Goal: Complete application form

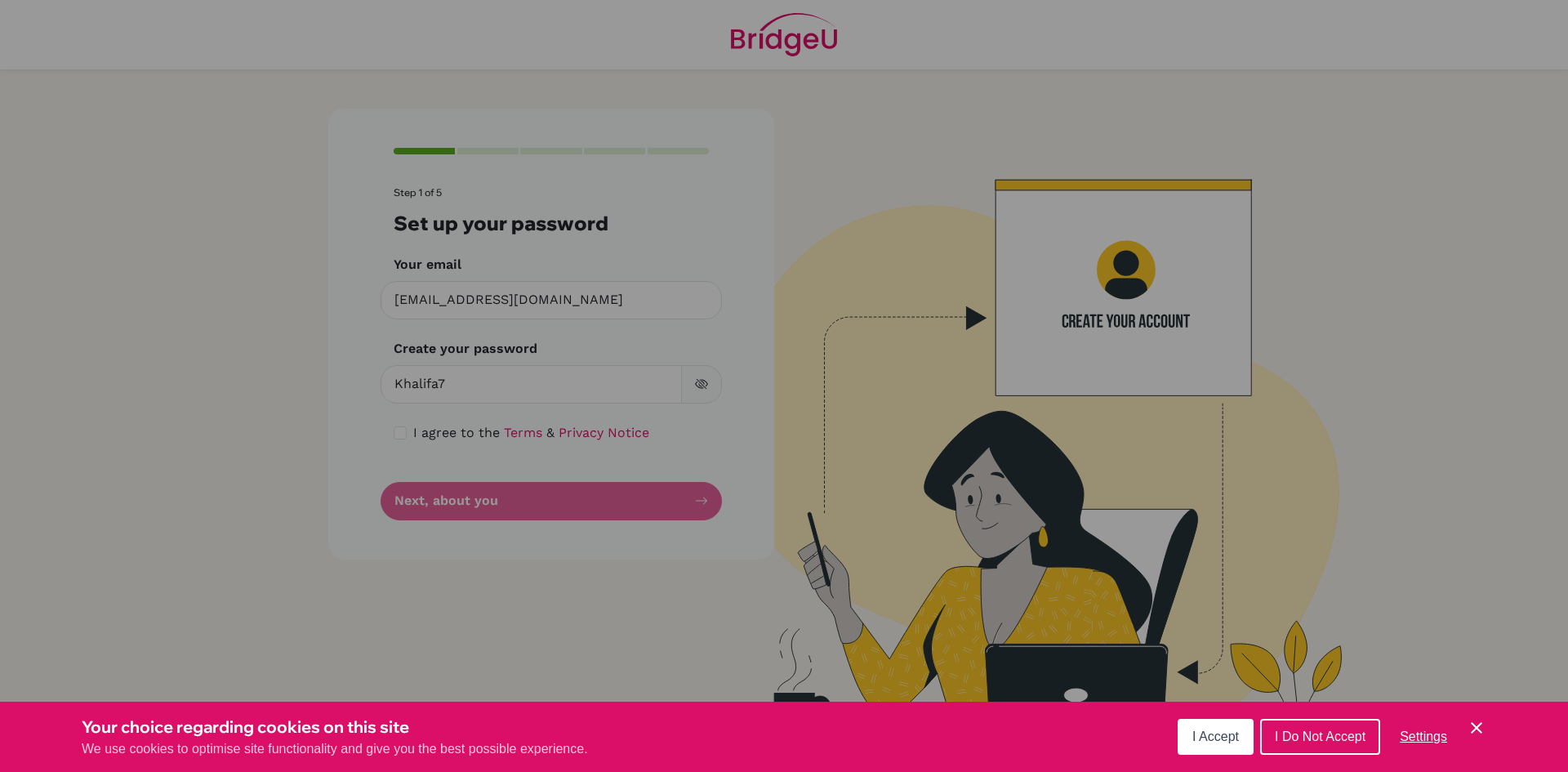
click at [1198, 732] on span "I Accept" at bounding box center [1215, 736] width 47 height 14
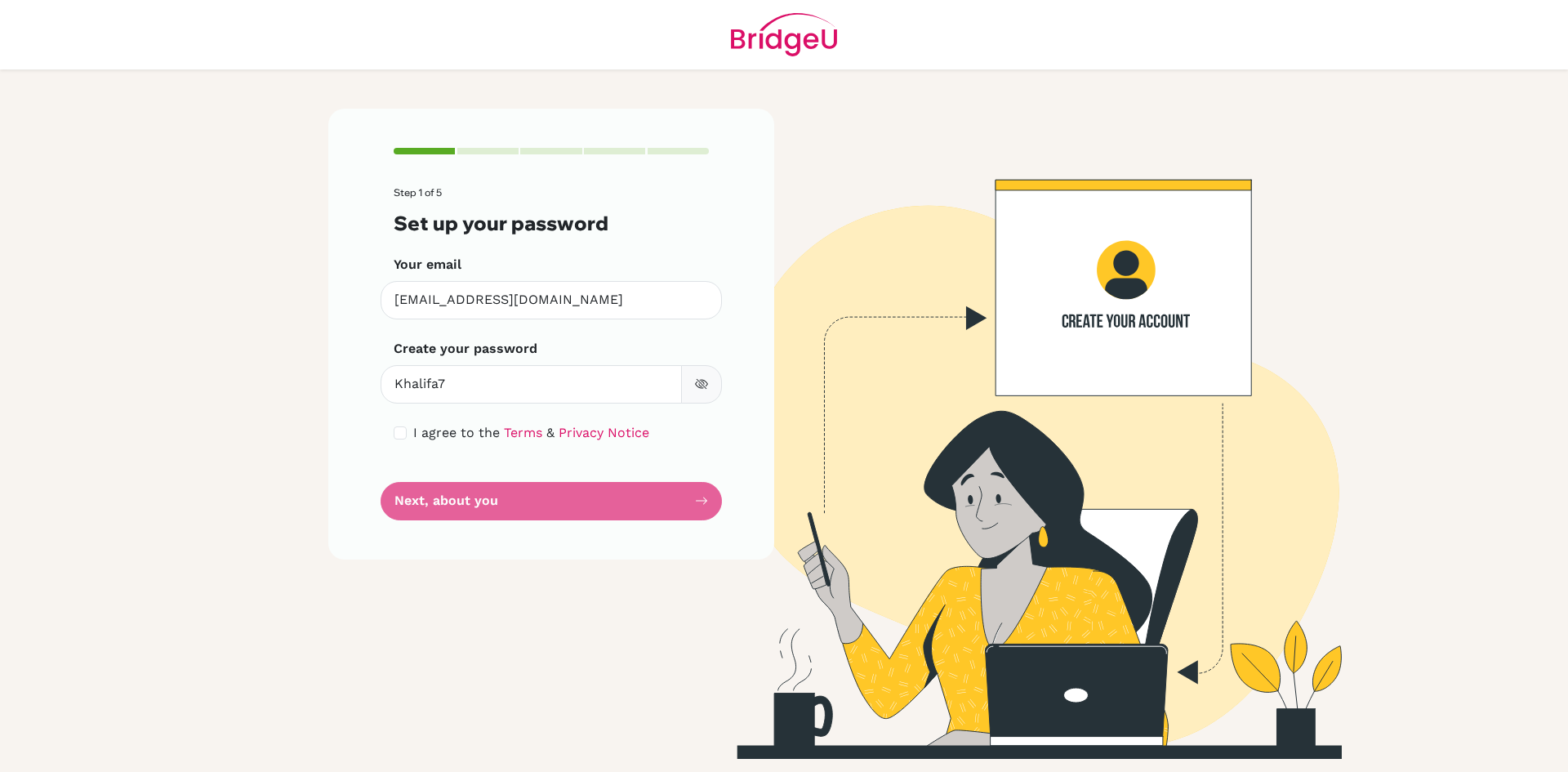
click at [693, 389] on button "button" at bounding box center [702, 384] width 41 height 39
click at [401, 433] on input "checkbox" at bounding box center [400, 433] width 13 height 13
checkbox input "true"
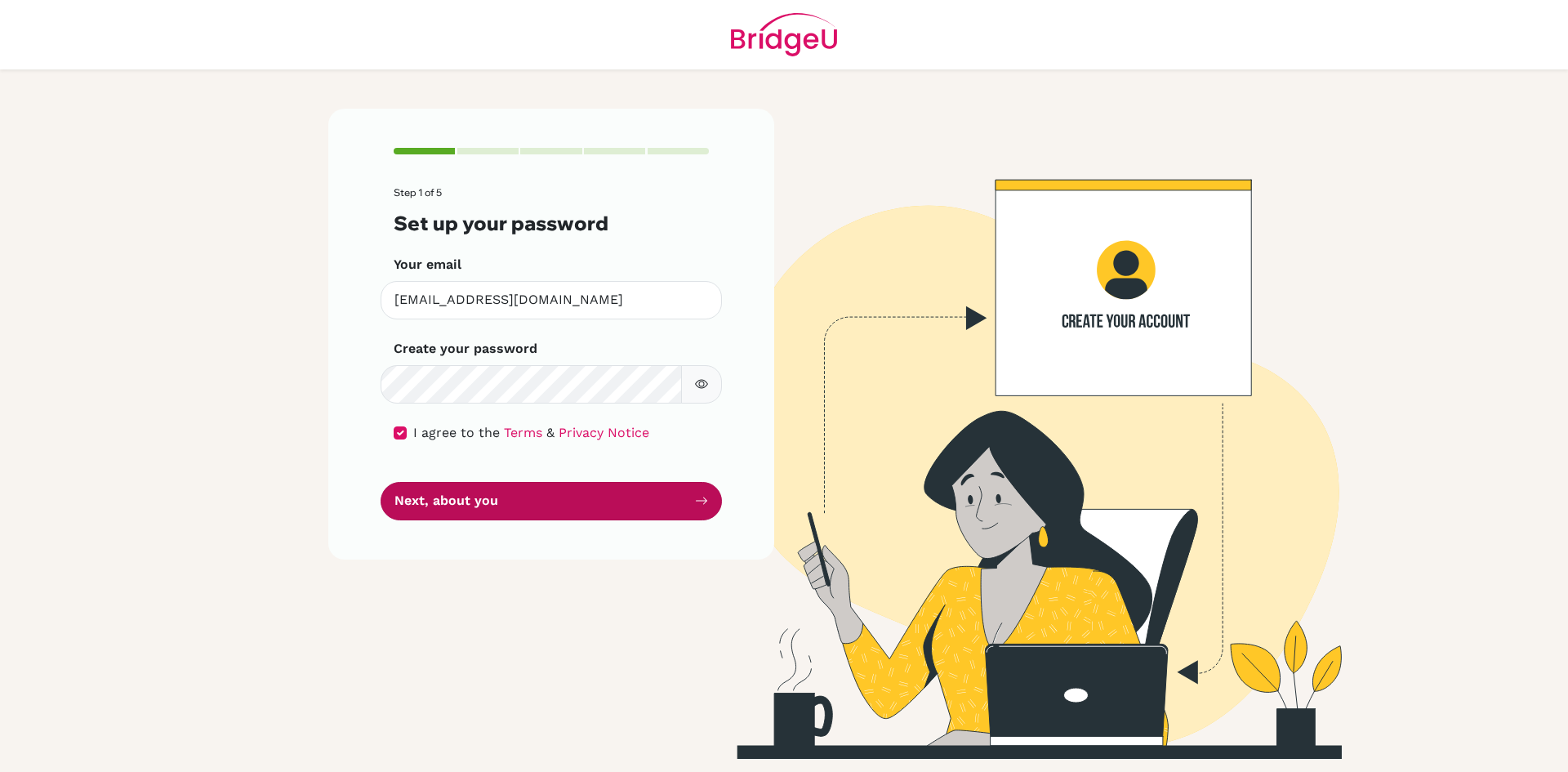
click at [509, 499] on button "Next, about you" at bounding box center [551, 501] width 341 height 39
click at [695, 489] on button "Next, about you" at bounding box center [551, 501] width 341 height 39
click at [658, 506] on button "Next, about you" at bounding box center [551, 501] width 341 height 39
click at [678, 504] on button "Next, about you" at bounding box center [551, 501] width 341 height 39
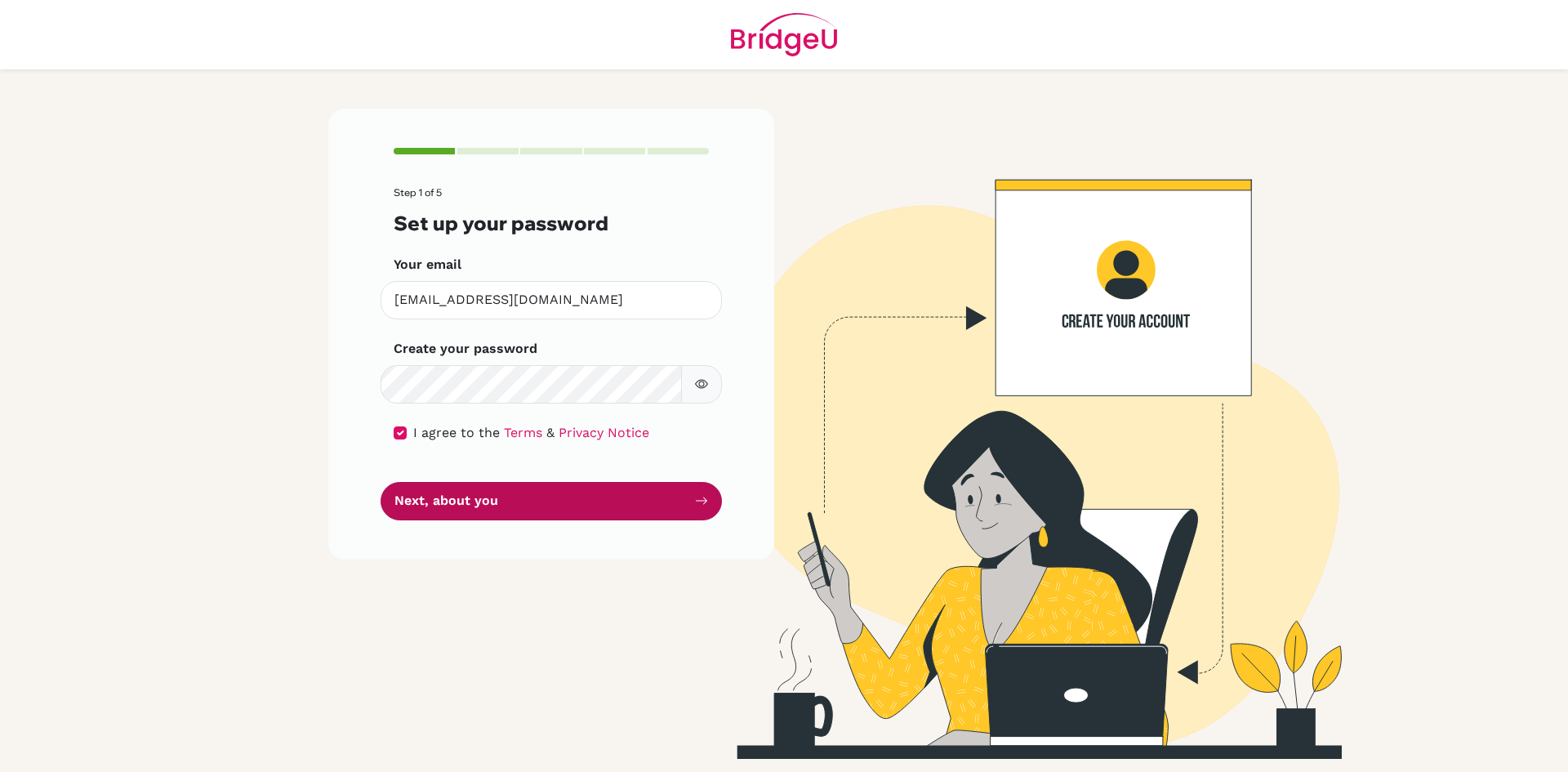
click at [678, 504] on button "Next, about you" at bounding box center [551, 501] width 341 height 39
click at [698, 504] on icon "submit" at bounding box center [701, 501] width 13 height 13
click at [545, 509] on button "Next, about you" at bounding box center [551, 501] width 341 height 39
click at [702, 503] on icon "submit" at bounding box center [701, 501] width 13 height 13
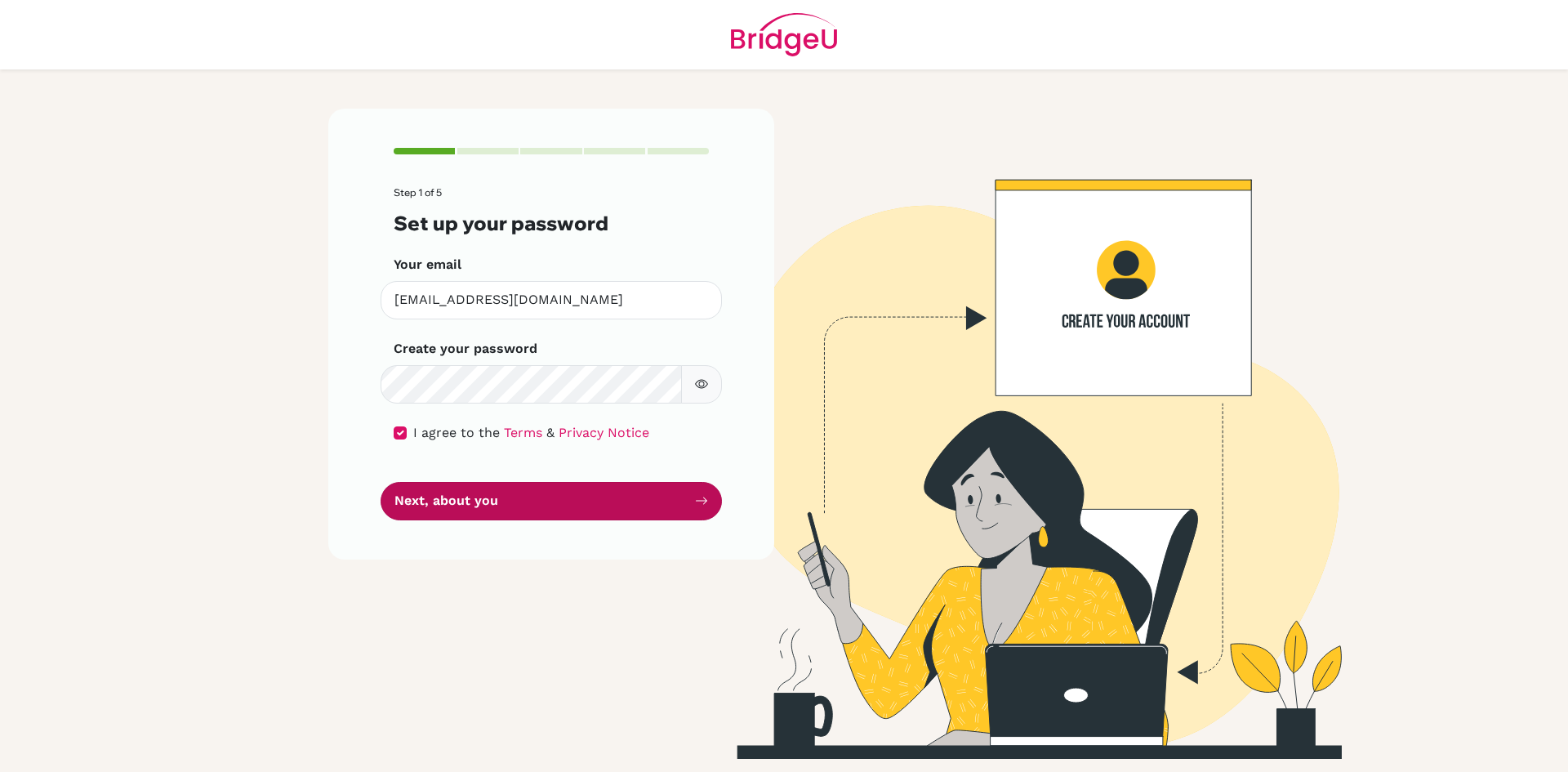
click at [708, 494] on button "Next, about you" at bounding box center [551, 501] width 341 height 39
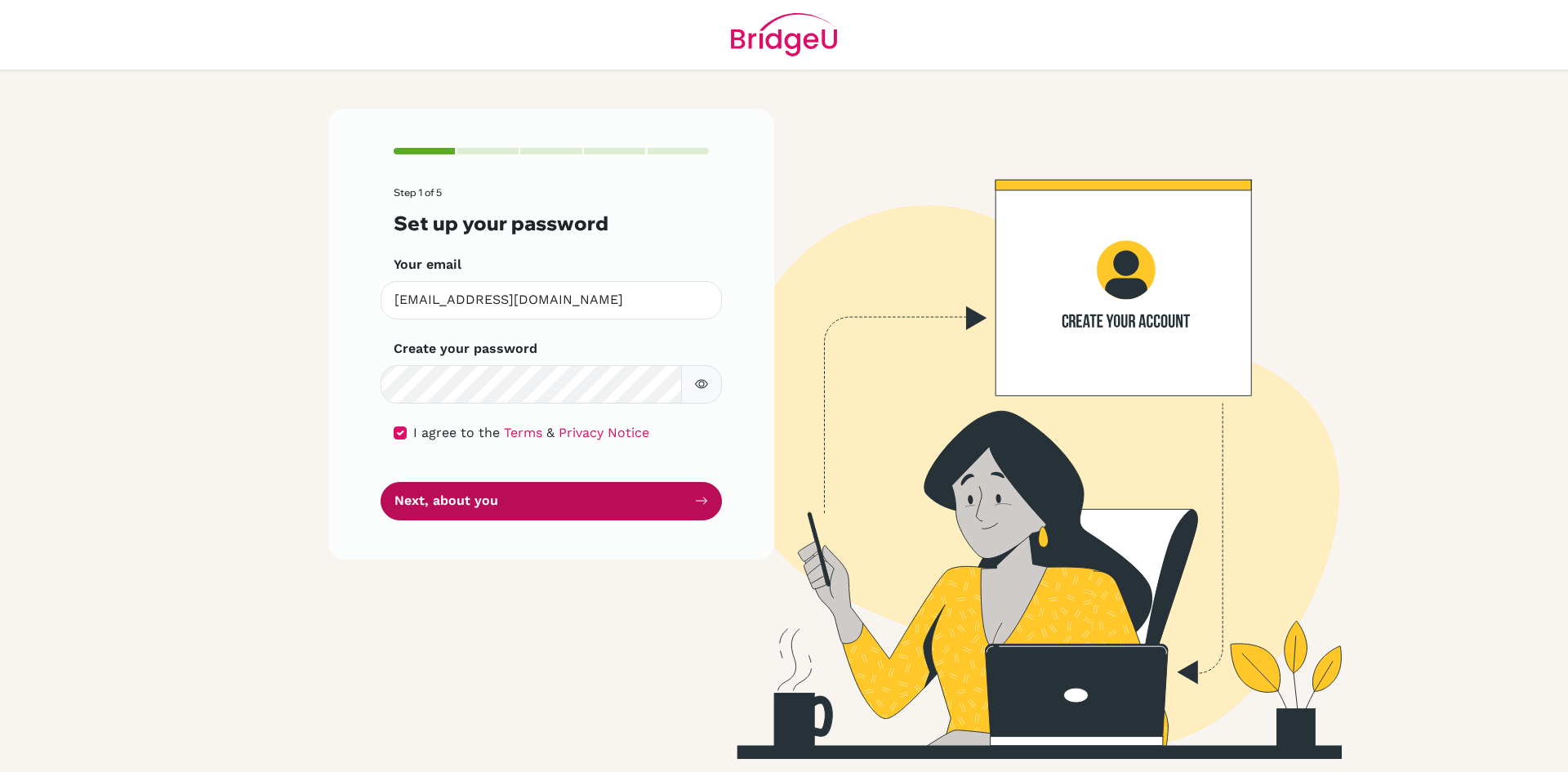
click at [708, 494] on button "Next, about you" at bounding box center [551, 501] width 341 height 39
click at [707, 494] on button "Next, about you" at bounding box center [551, 501] width 341 height 39
click at [707, 494] on icon "submit" at bounding box center [701, 501] width 13 height 13
click at [707, 494] on button "Next, about you" at bounding box center [551, 501] width 341 height 39
click at [706, 494] on button "Next, about you" at bounding box center [551, 501] width 341 height 39
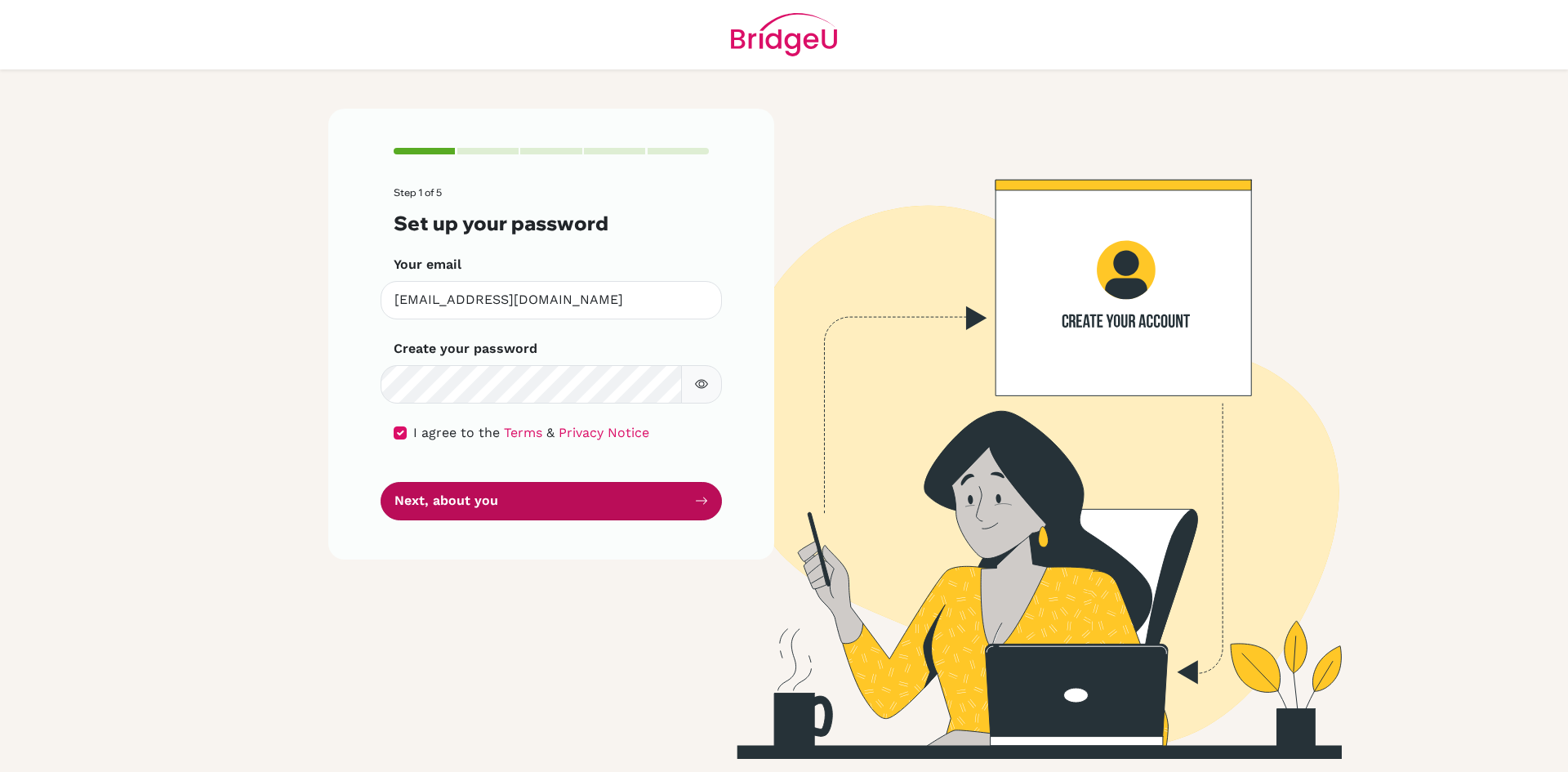
click at [706, 494] on button "Next, about you" at bounding box center [551, 501] width 341 height 39
click at [705, 494] on button "Next, about you" at bounding box center [551, 501] width 341 height 39
click at [705, 493] on button "Next, about you" at bounding box center [551, 501] width 341 height 39
click at [703, 496] on icon "submit" at bounding box center [701, 501] width 13 height 13
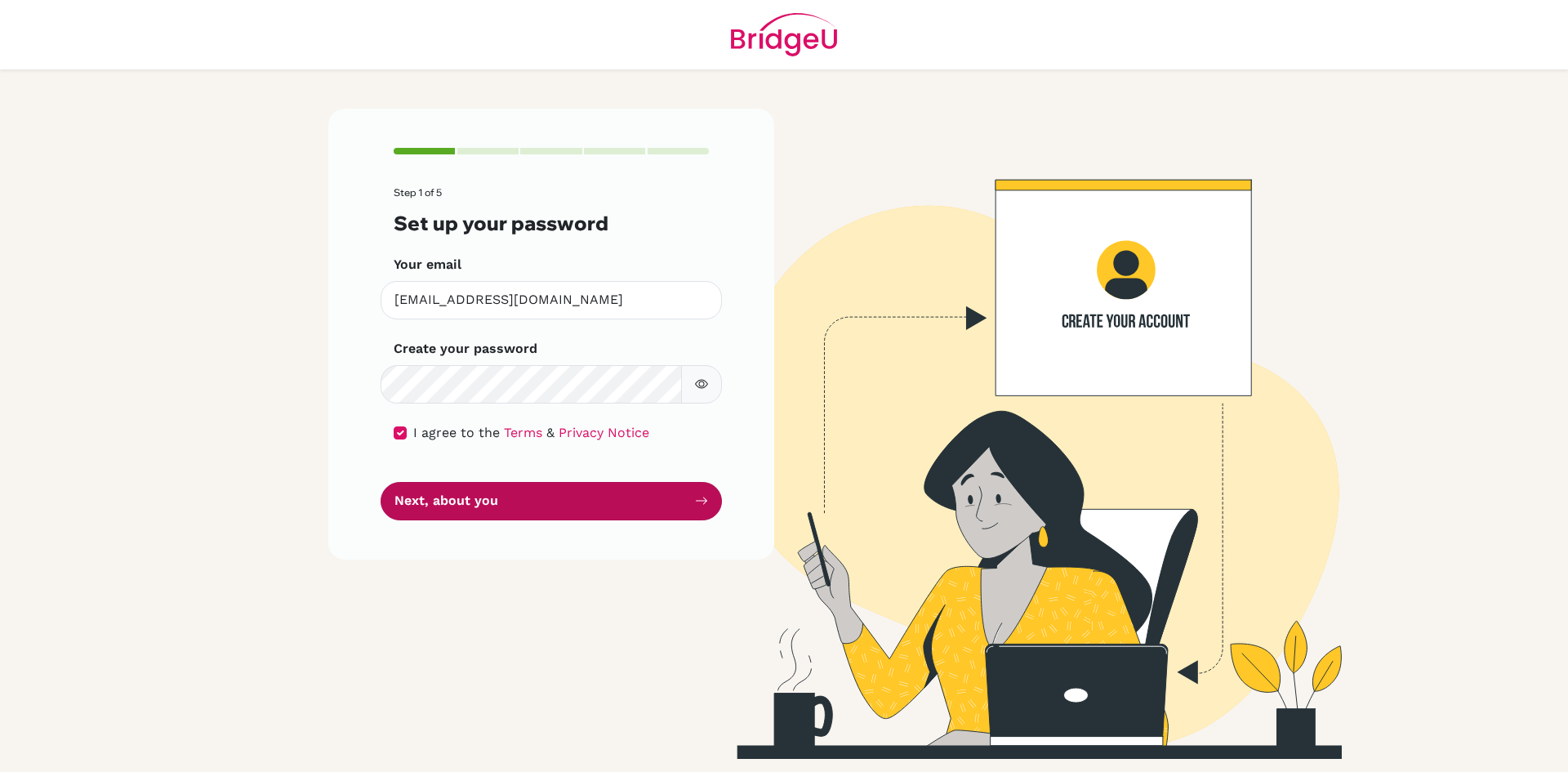
click at [703, 496] on icon "submit" at bounding box center [701, 501] width 13 height 13
click at [702, 496] on icon "submit" at bounding box center [701, 501] width 13 height 13
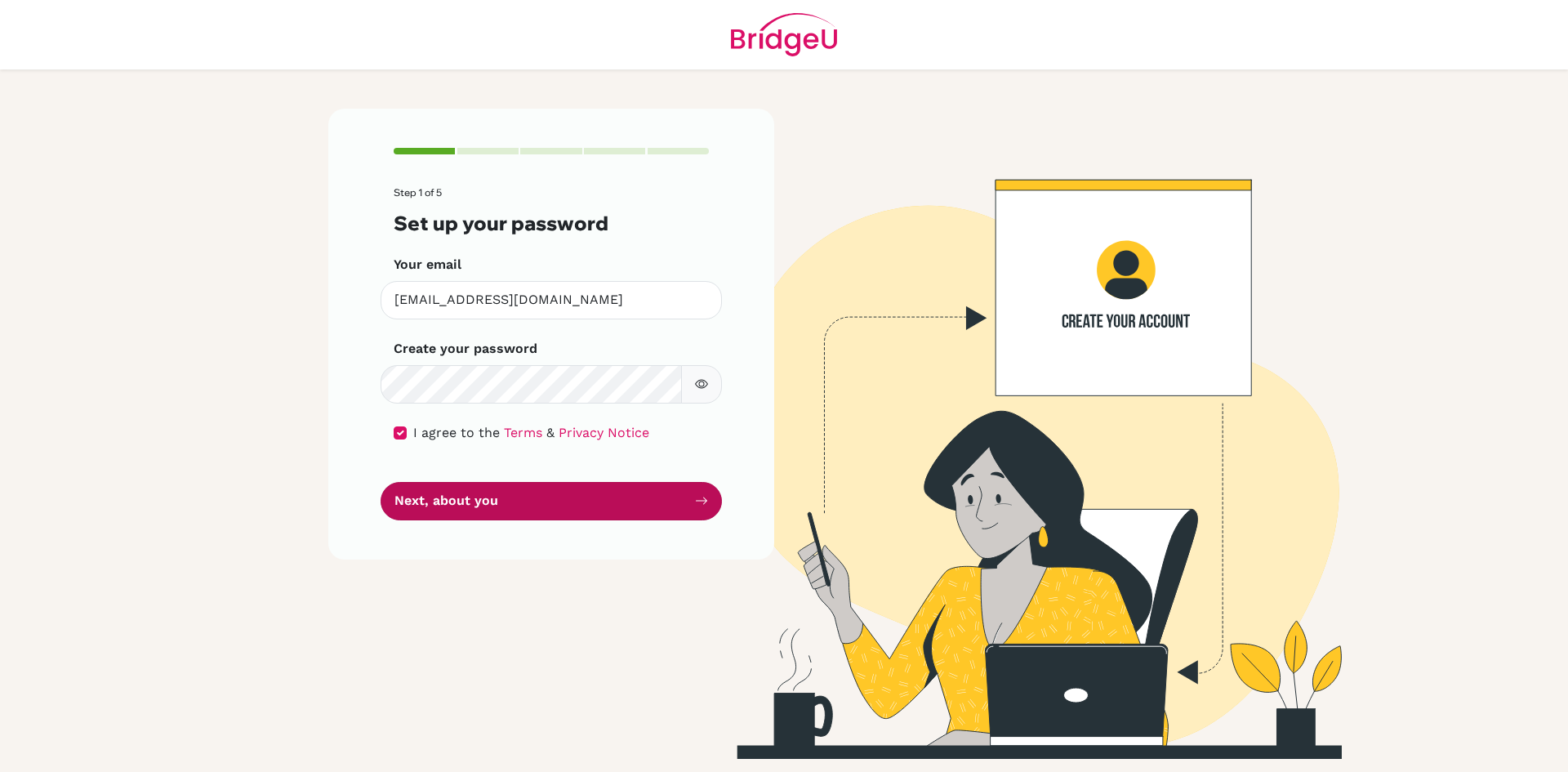
click at [702, 496] on icon "submit" at bounding box center [701, 501] width 13 height 13
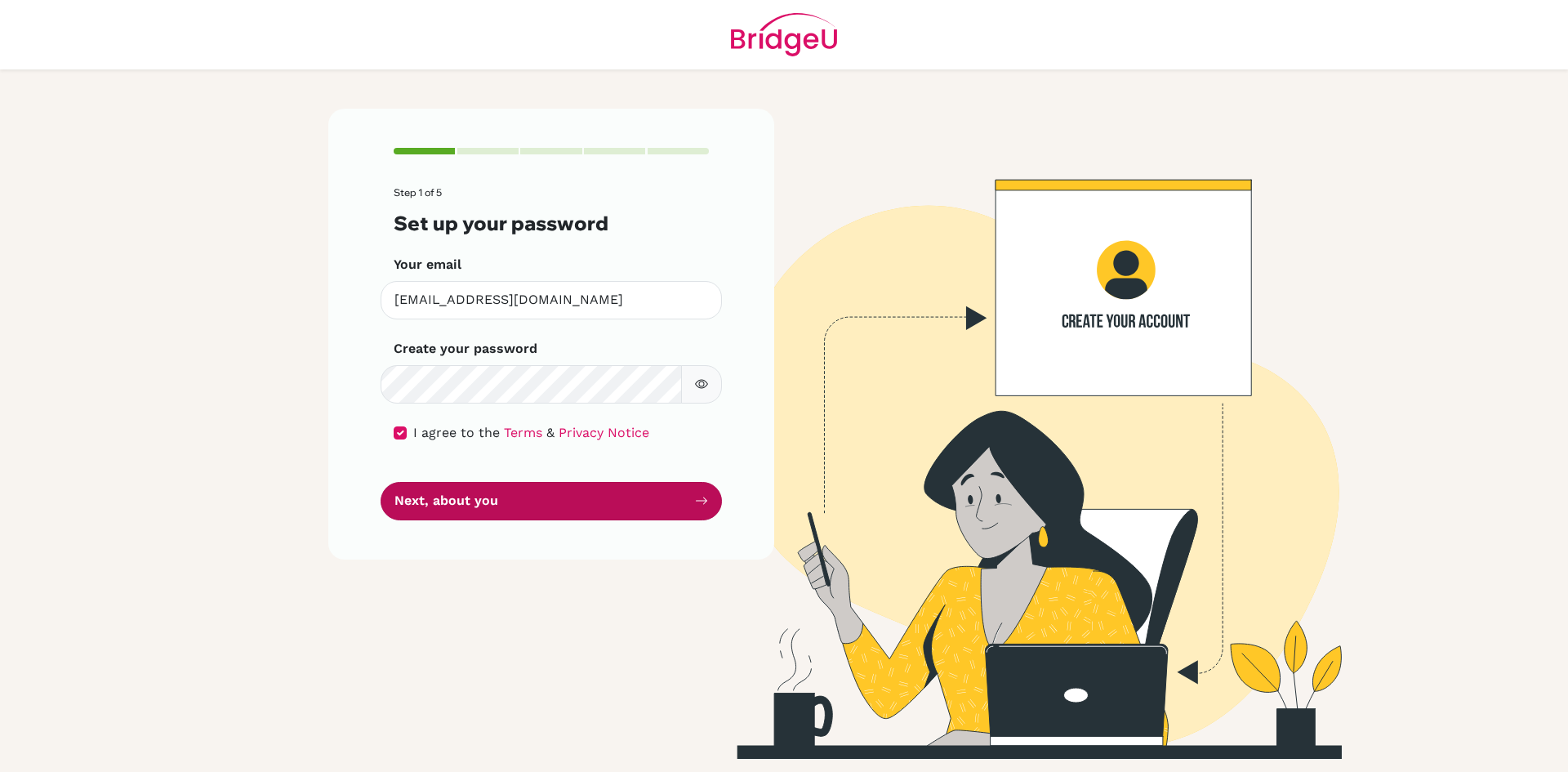
click at [702, 496] on icon "submit" at bounding box center [701, 501] width 13 height 13
click at [703, 494] on icon "submit" at bounding box center [701, 501] width 13 height 13
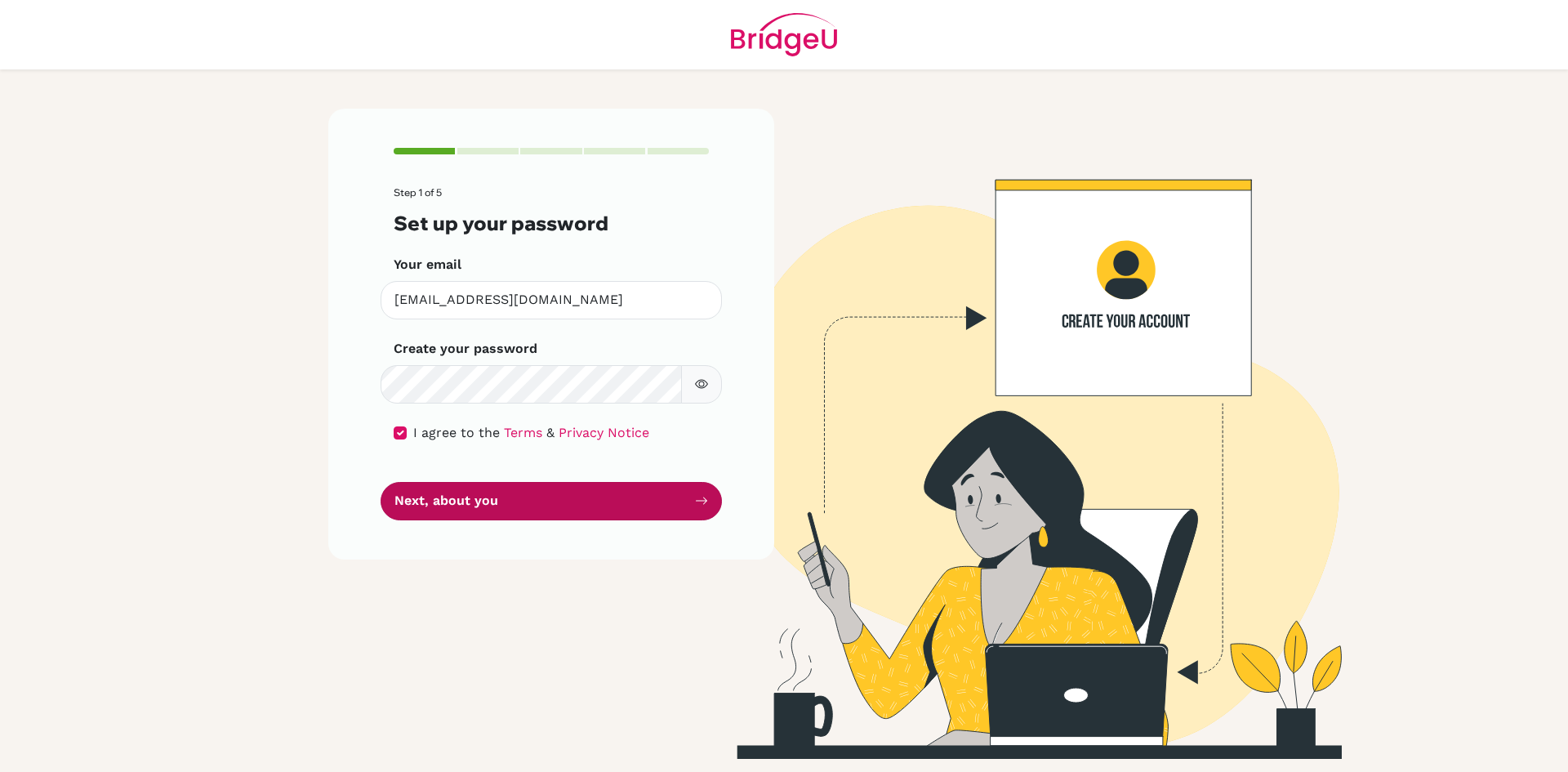
click at [704, 494] on button "Next, about you" at bounding box center [551, 501] width 341 height 39
click at [704, 491] on button "Next, about you" at bounding box center [551, 501] width 341 height 39
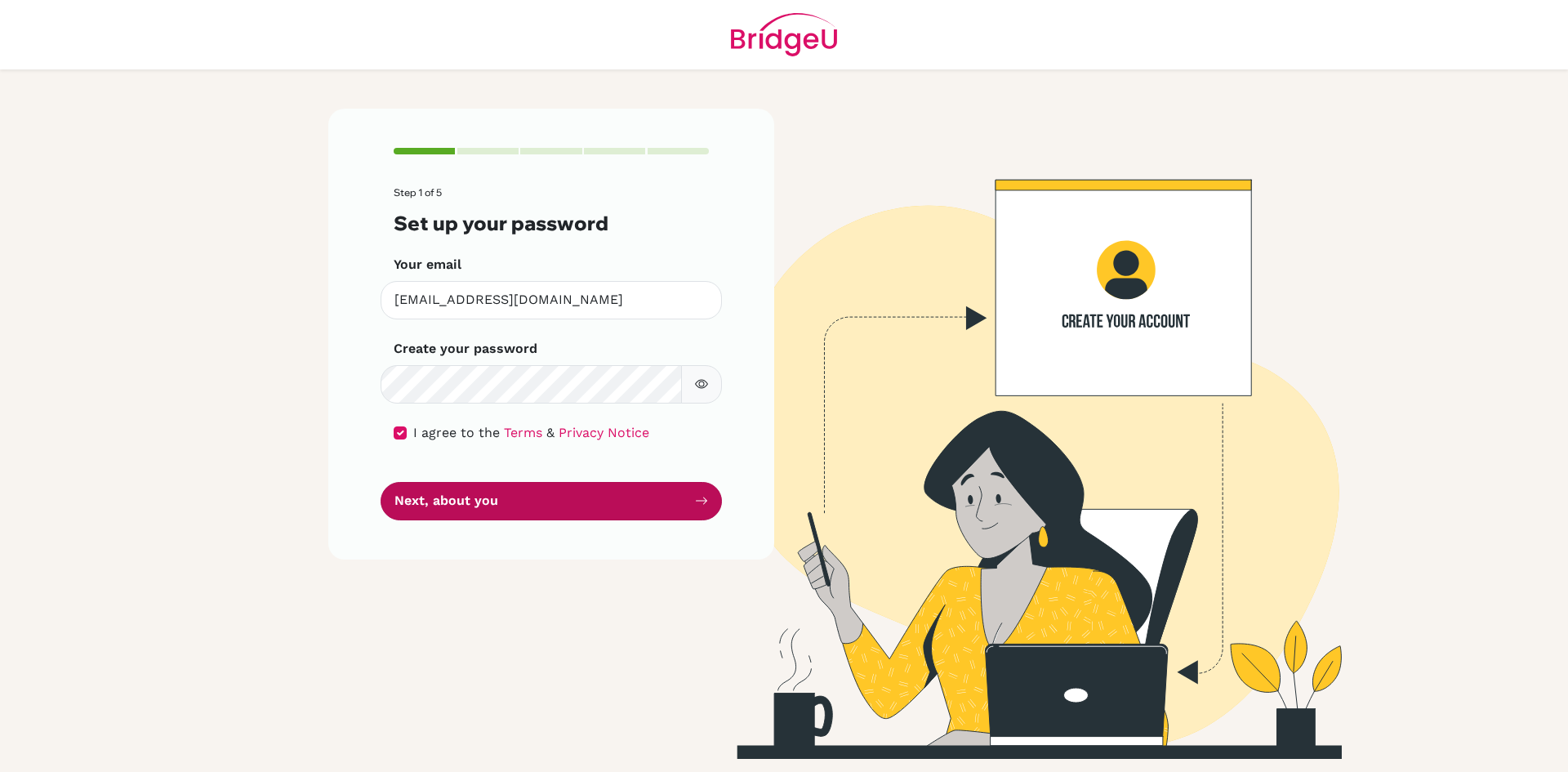
click at [705, 489] on button "Next, about you" at bounding box center [551, 501] width 341 height 39
click at [706, 489] on button "Next, about you" at bounding box center [551, 501] width 341 height 39
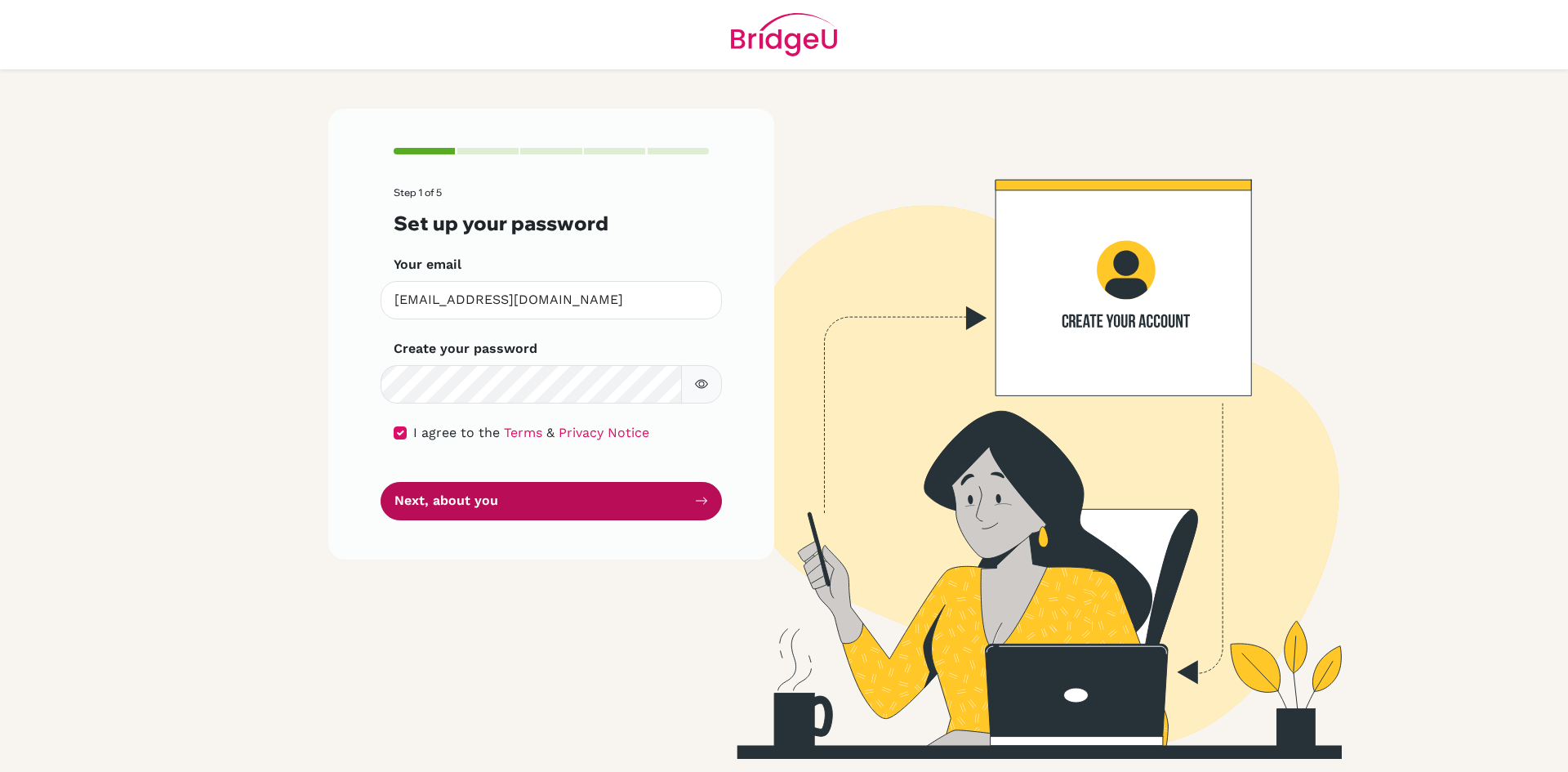
click at [708, 490] on button "Next, about you" at bounding box center [551, 501] width 341 height 39
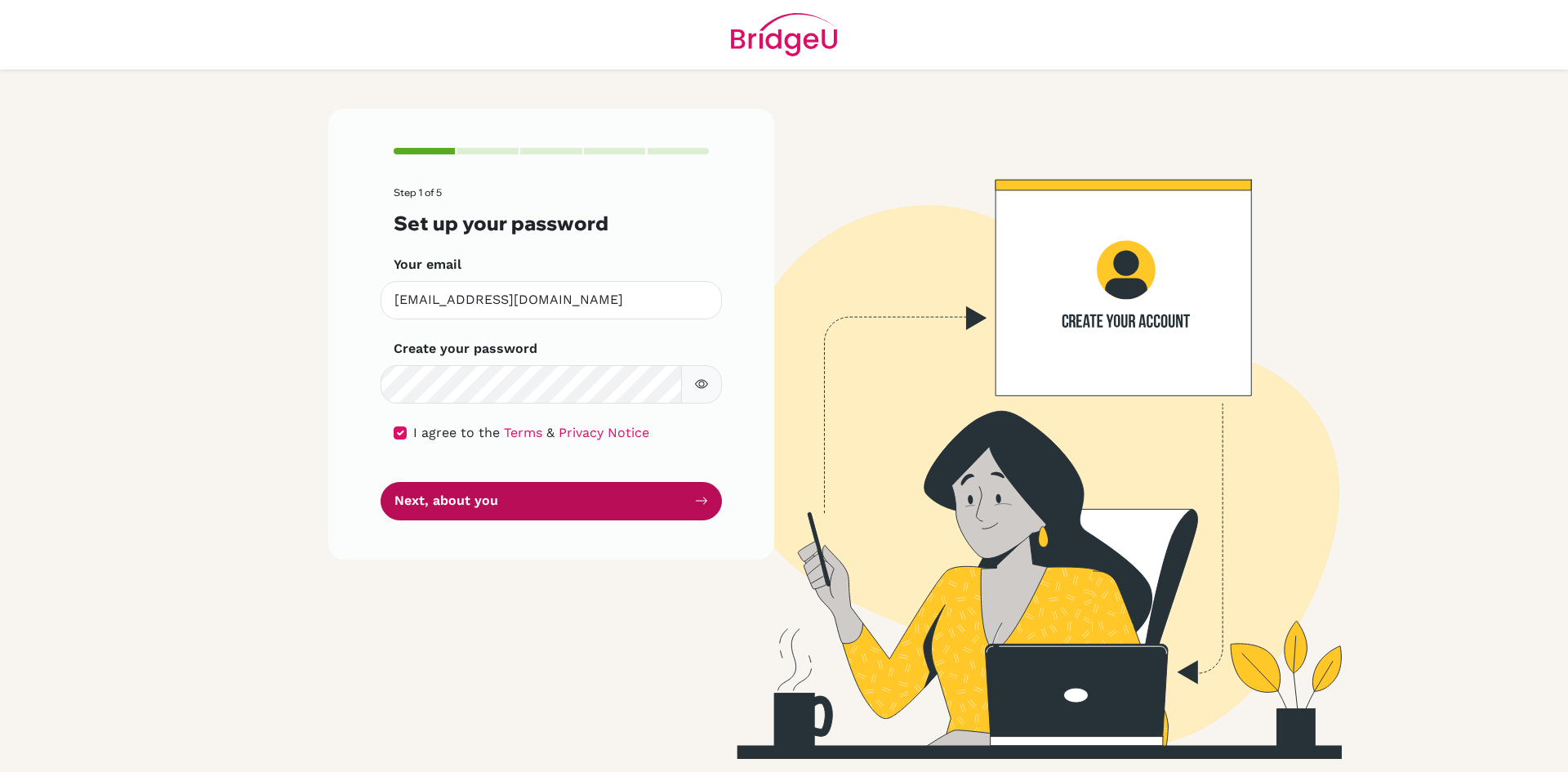
click at [708, 490] on button "Next, about you" at bounding box center [551, 501] width 341 height 39
click at [675, 507] on button "Next, about you" at bounding box center [551, 501] width 341 height 39
click at [546, 514] on button "Next, about you" at bounding box center [551, 501] width 341 height 39
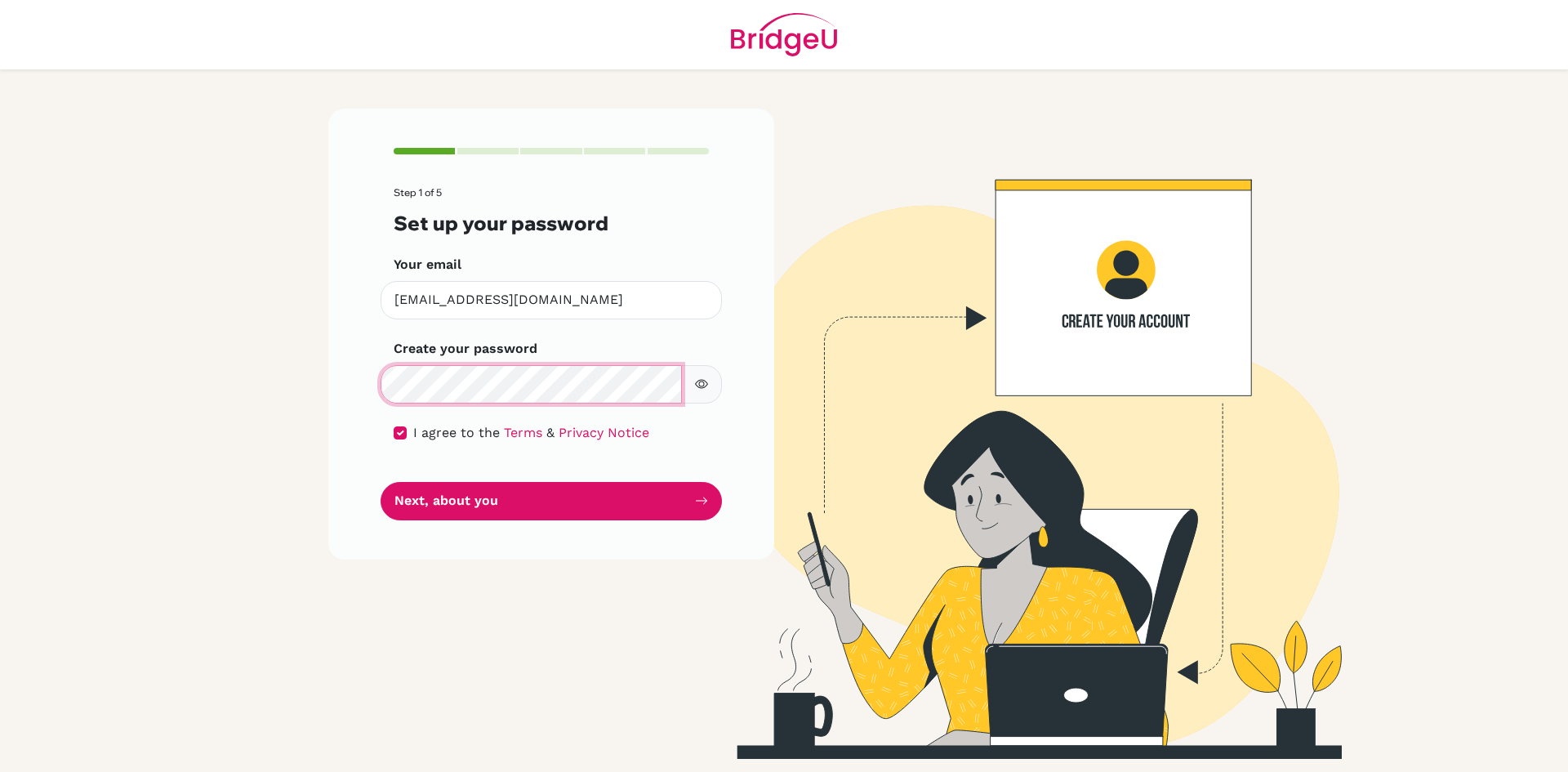
click at [381, 482] on button "Next, about you" at bounding box center [551, 501] width 341 height 39
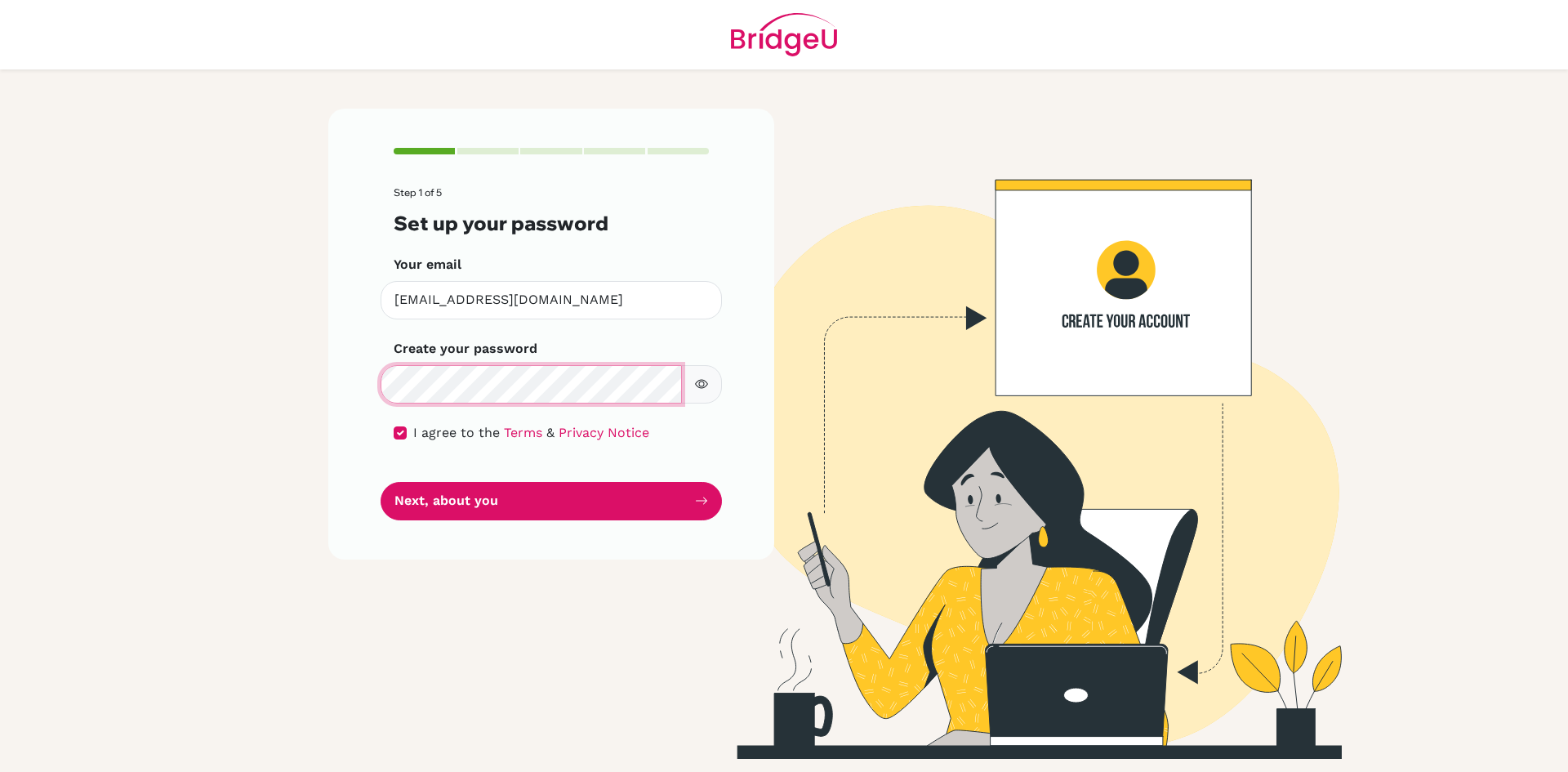
click at [381, 482] on button "Next, about you" at bounding box center [551, 501] width 341 height 39
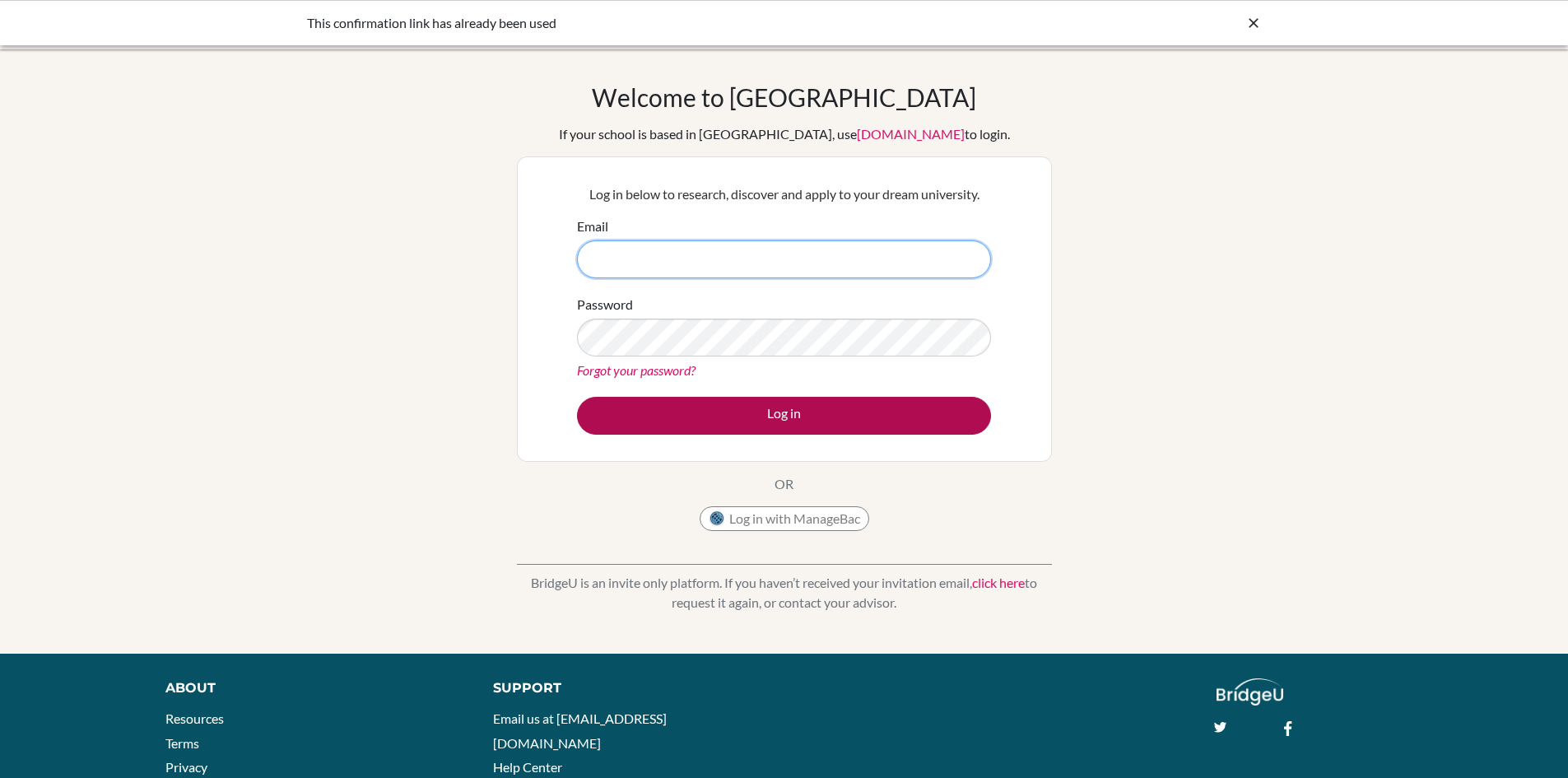
type input "[EMAIL_ADDRESS][DOMAIN_NAME]"
click at [696, 408] on button "Log in" at bounding box center [784, 416] width 414 height 38
